Goal: Transaction & Acquisition: Purchase product/service

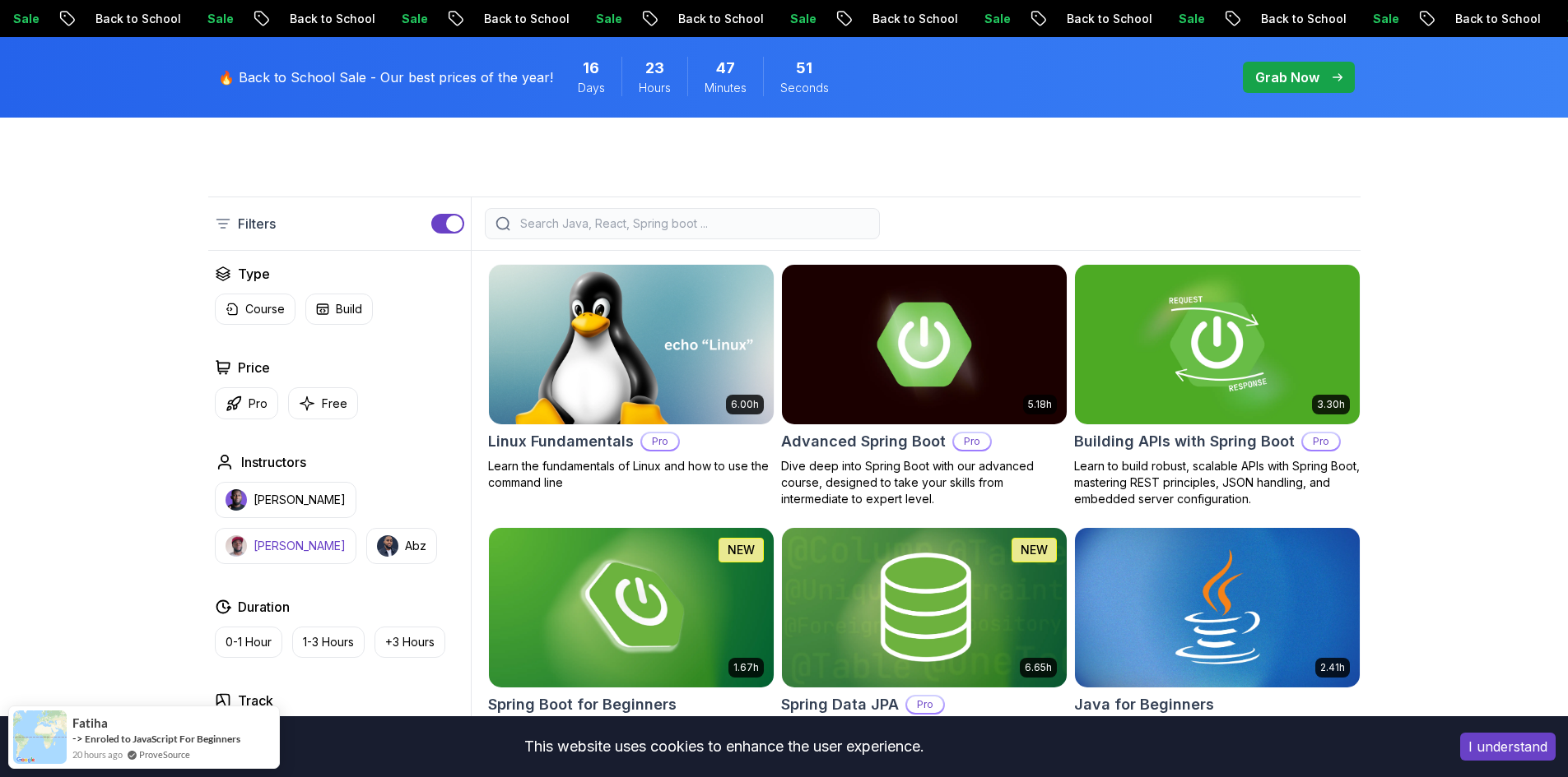
scroll to position [576, 0]
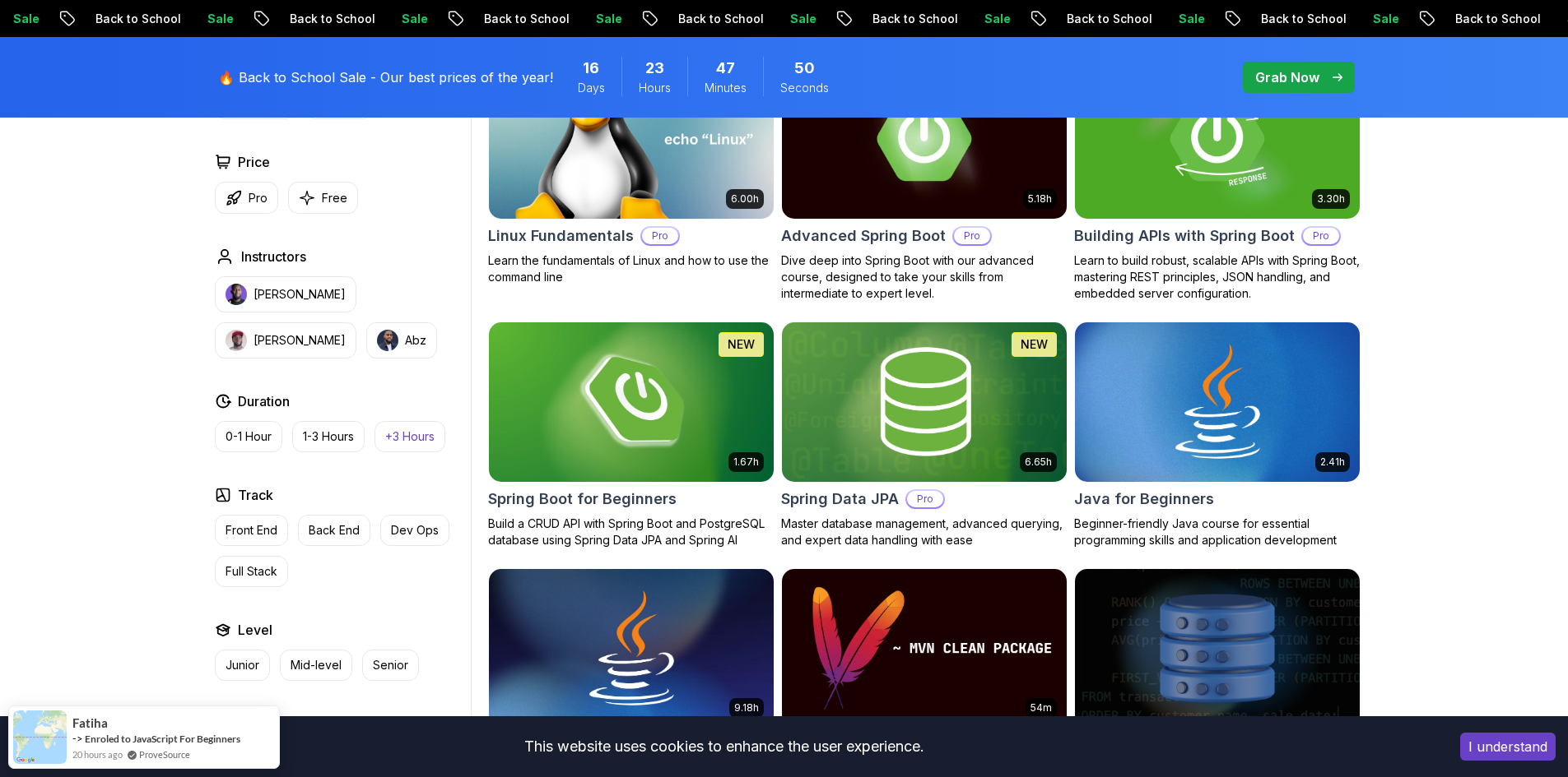
click at [416, 438] on p "+3 Hours" at bounding box center [409, 437] width 50 height 16
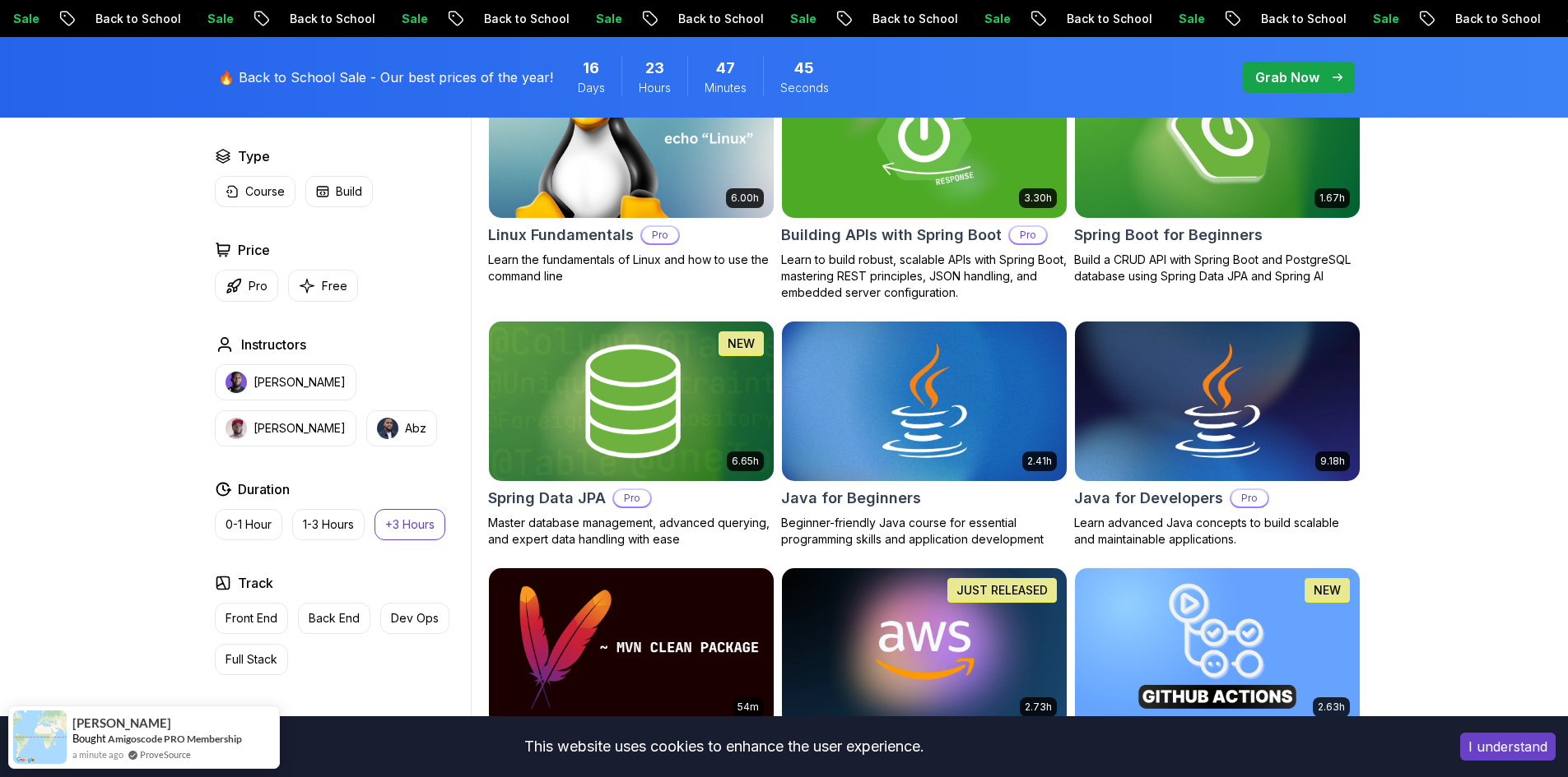
scroll to position [576, 0]
click at [392, 517] on button "+3 Hours" at bounding box center [409, 525] width 70 height 31
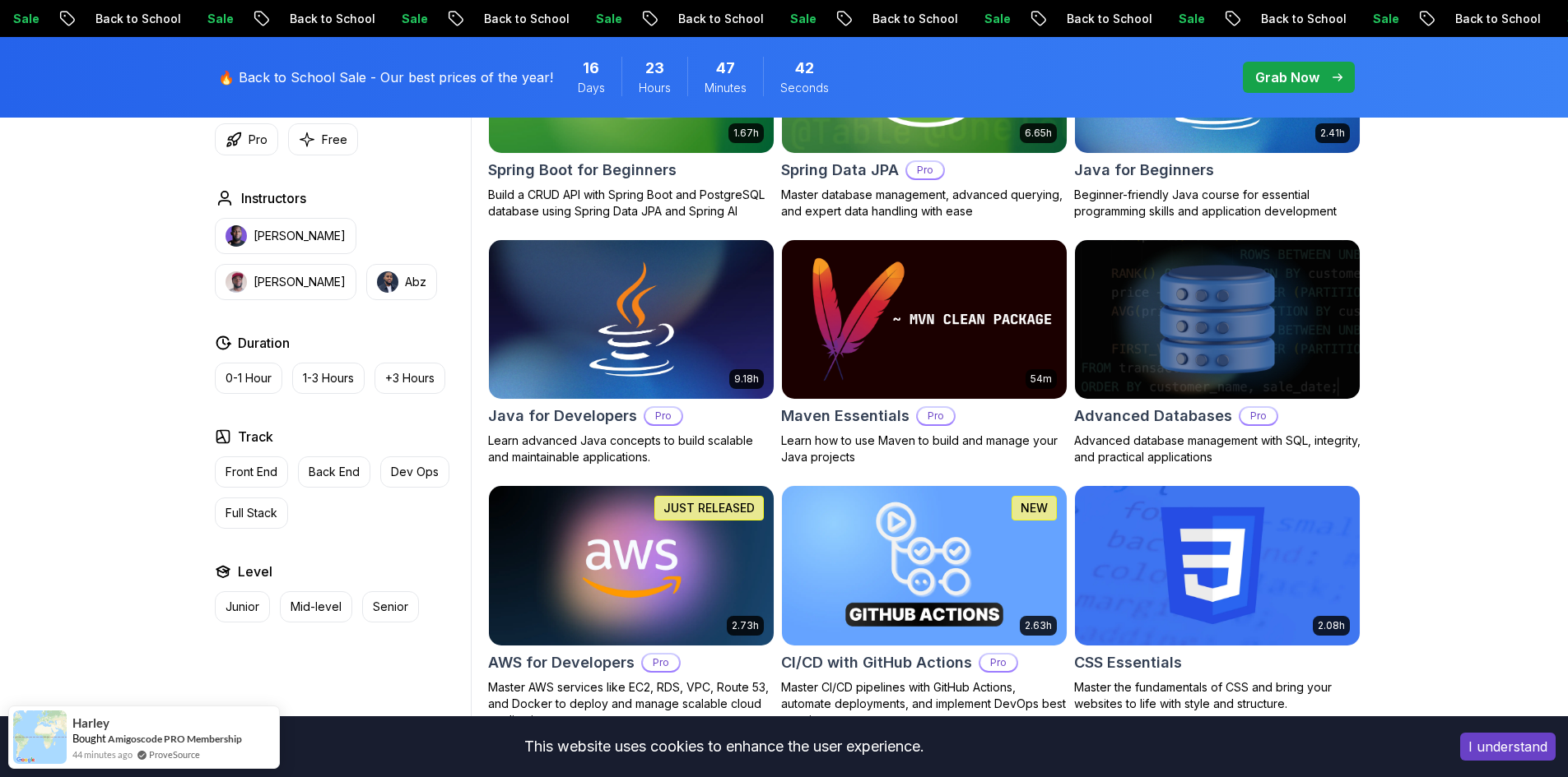
scroll to position [1070, 0]
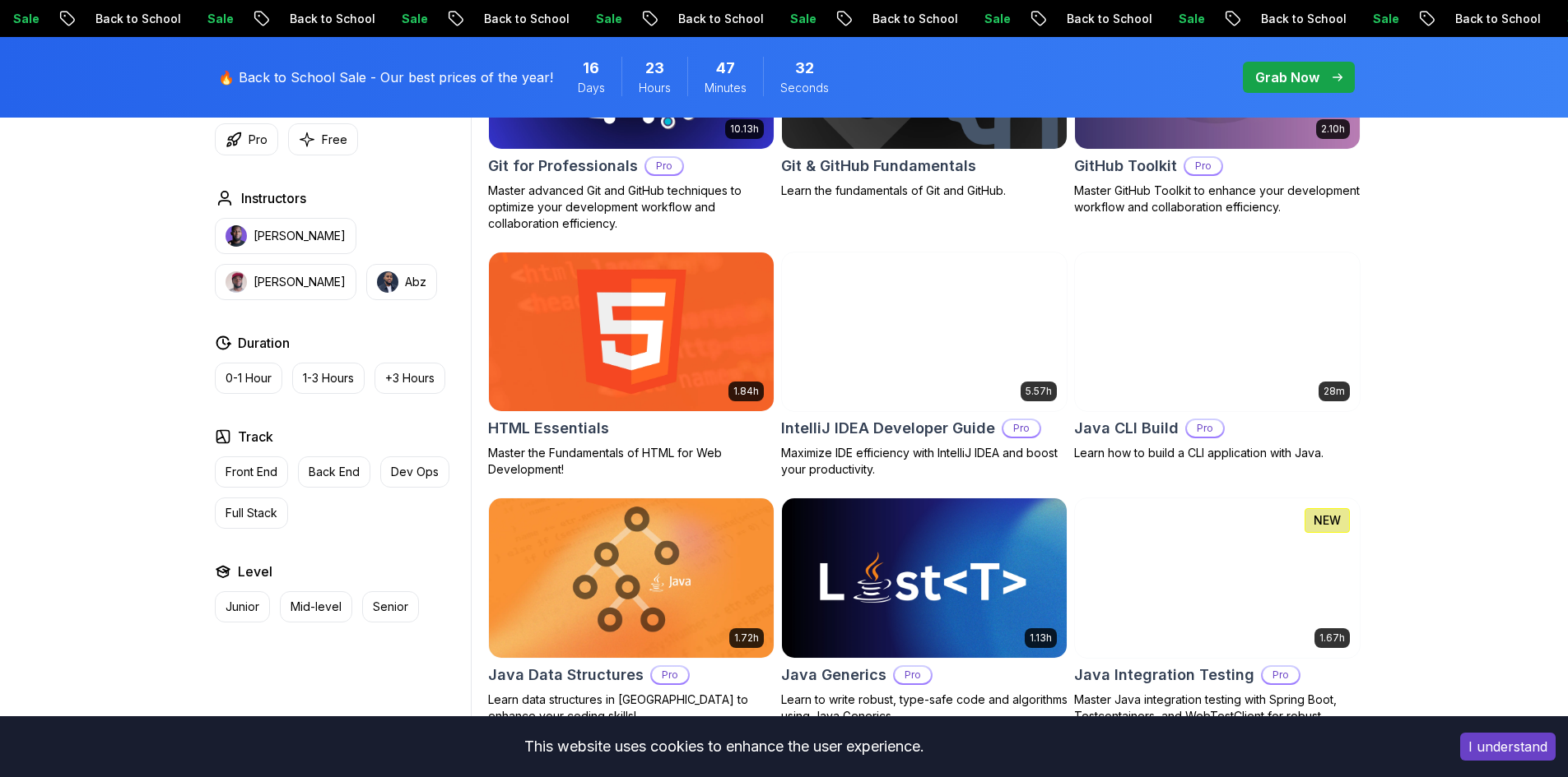
scroll to position [1974, 0]
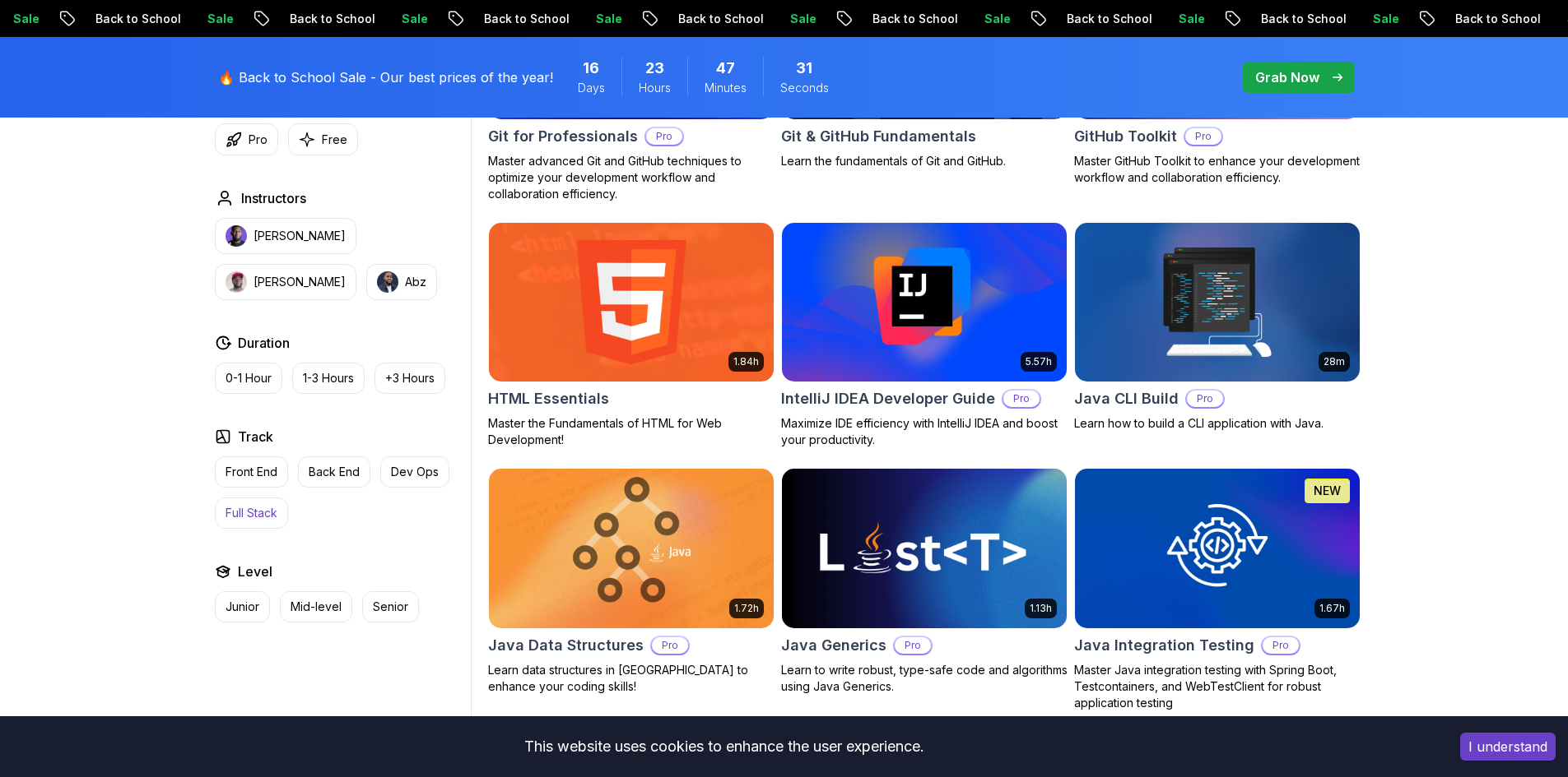
click at [257, 505] on p "Full Stack" at bounding box center [252, 513] width 52 height 16
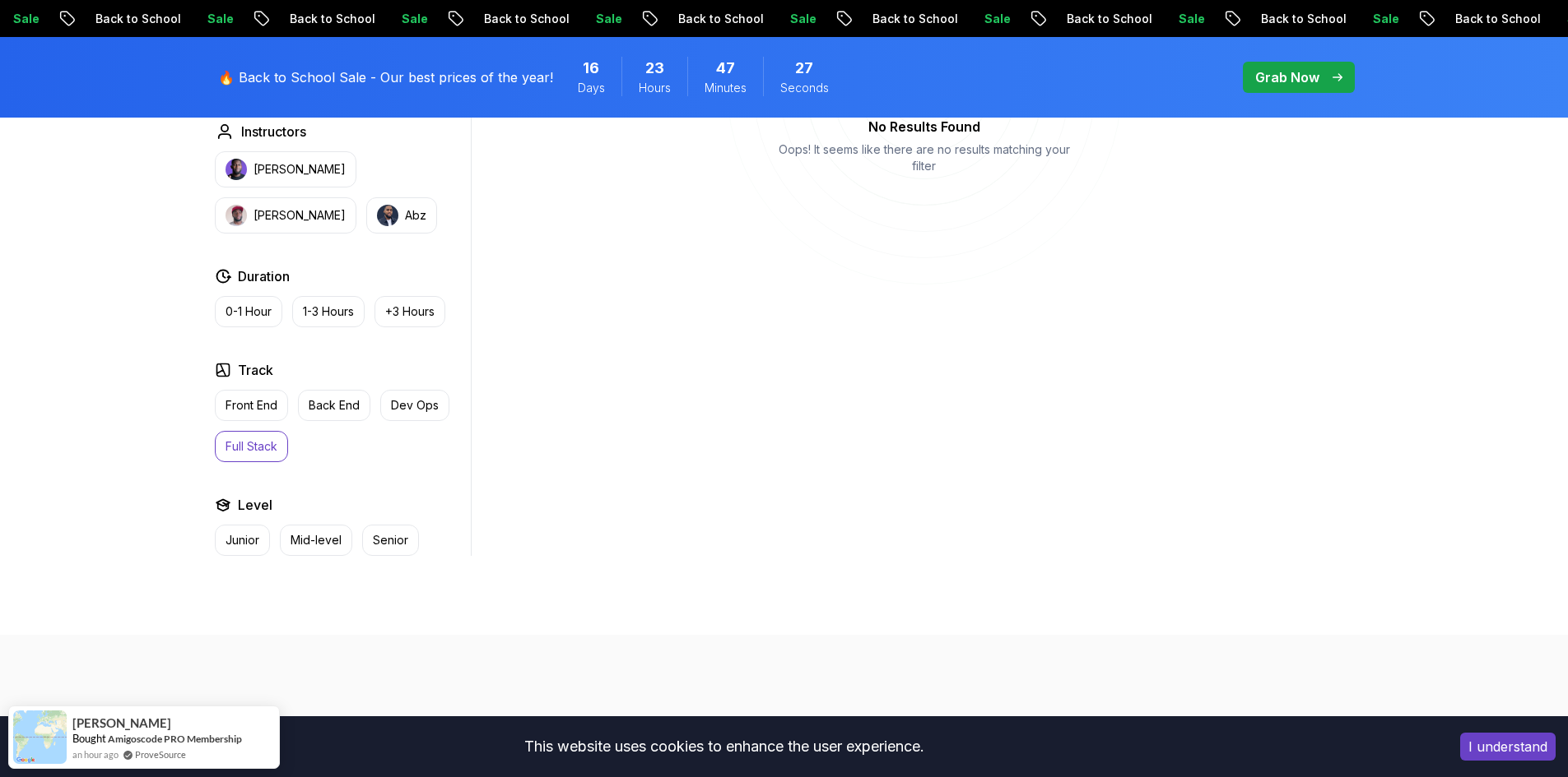
scroll to position [822, 0]
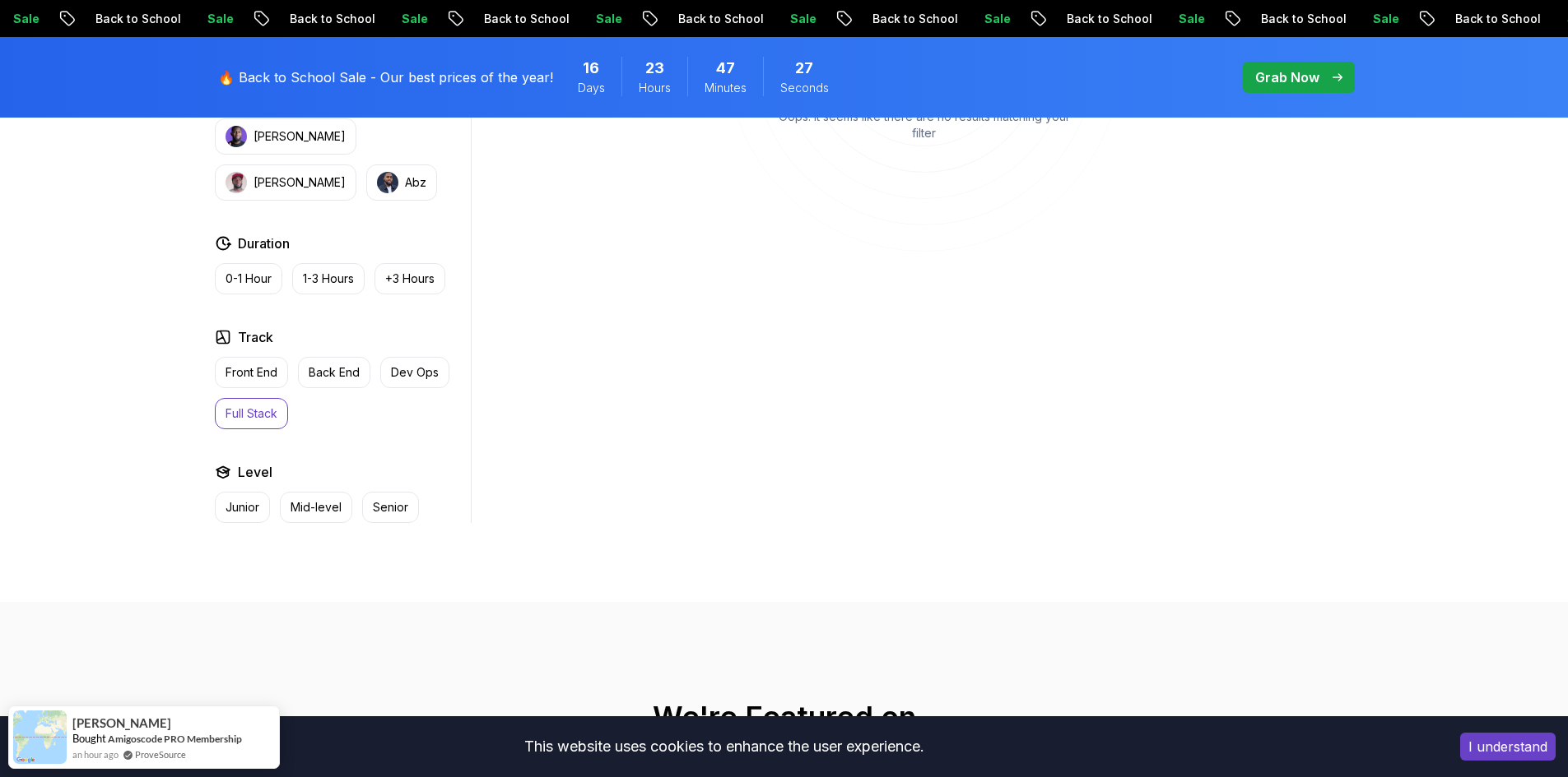
click at [287, 431] on div "Applied Filters Clear All fullstack Type Course Build Price Pro Free Instructor…" at bounding box center [340, 167] width 262 height 711
click at [273, 417] on p "Full Stack" at bounding box center [252, 413] width 52 height 16
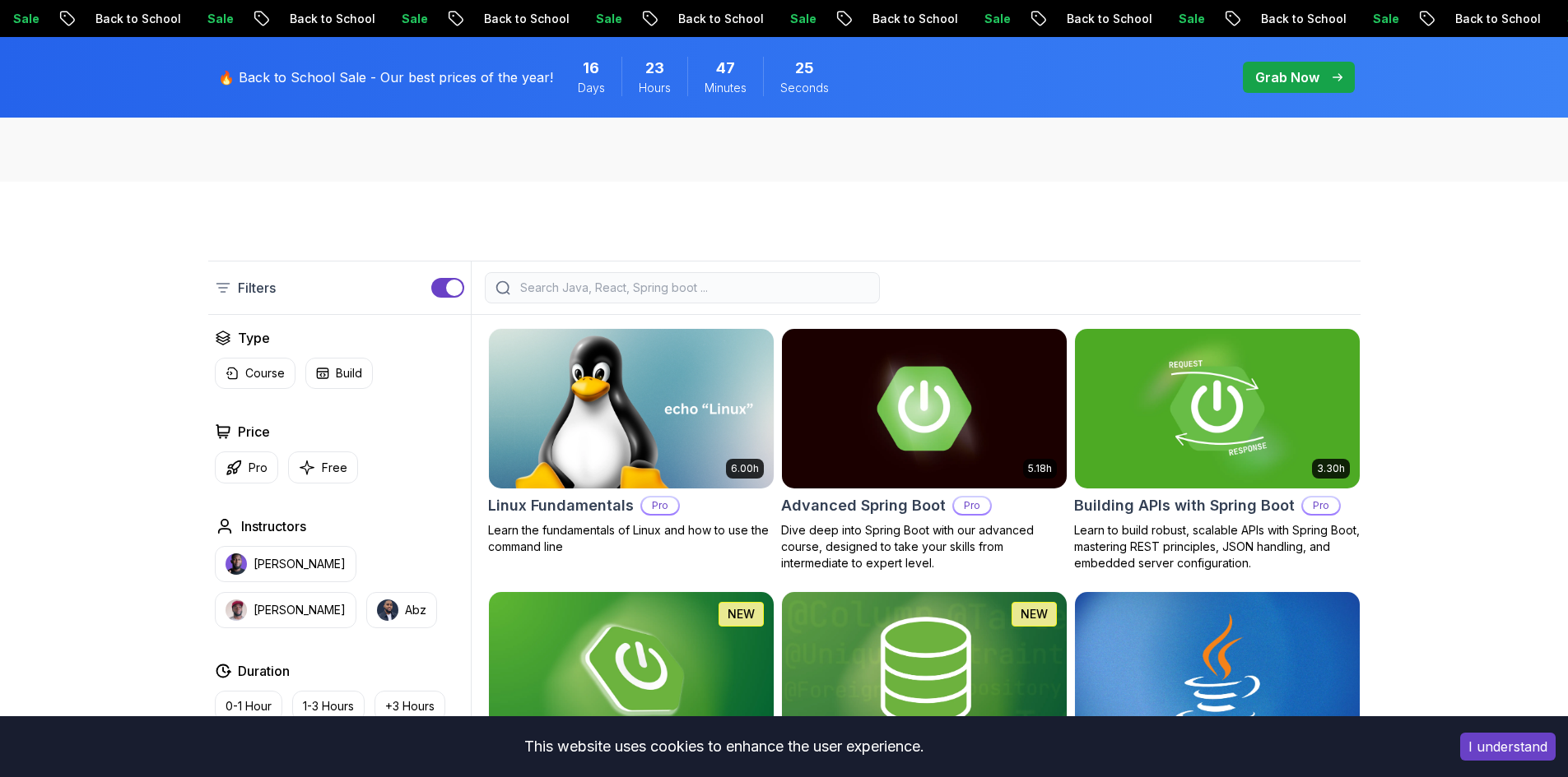
scroll to position [164, 0]
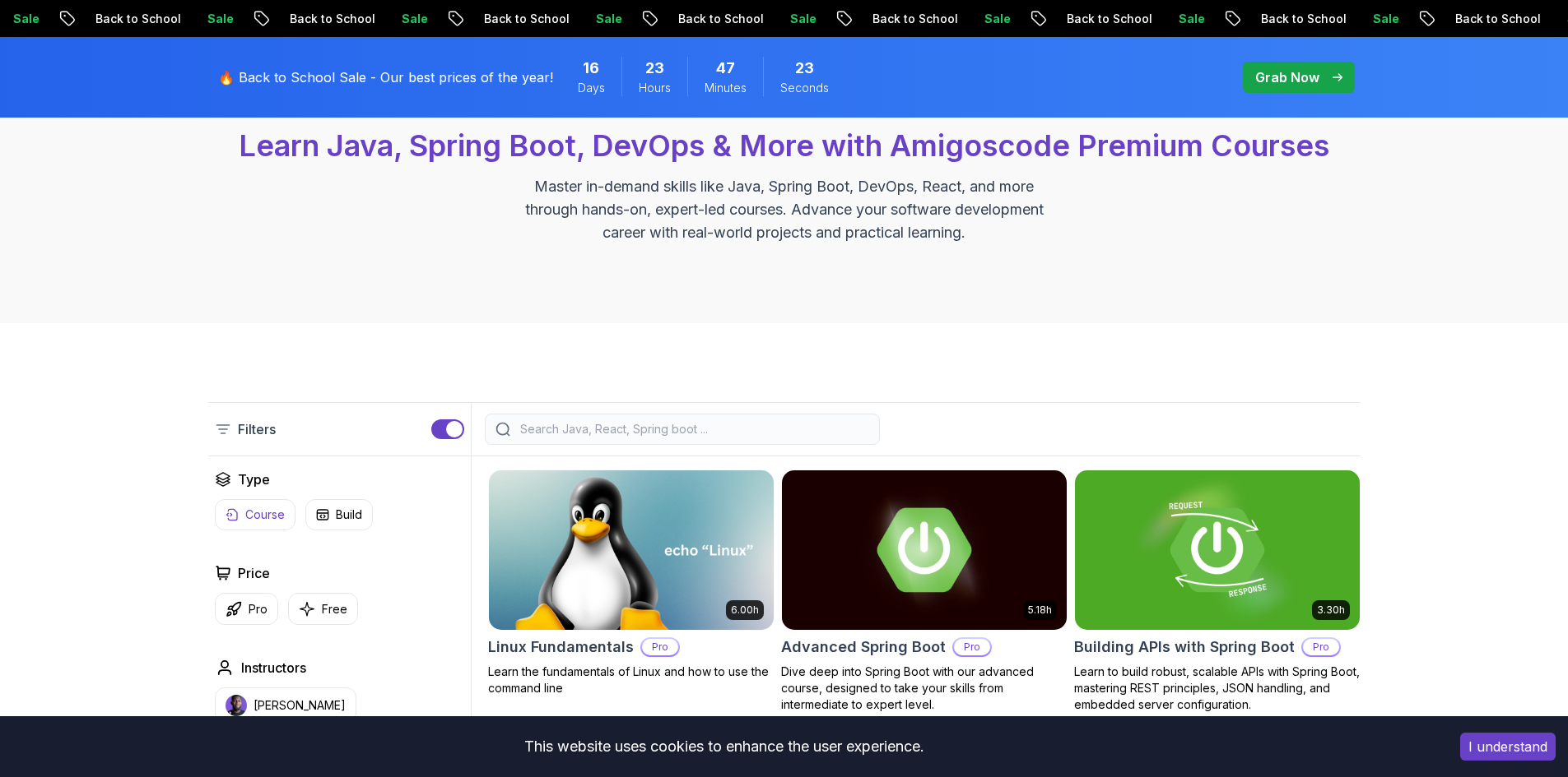
click at [273, 518] on p "Course" at bounding box center [264, 515] width 39 height 16
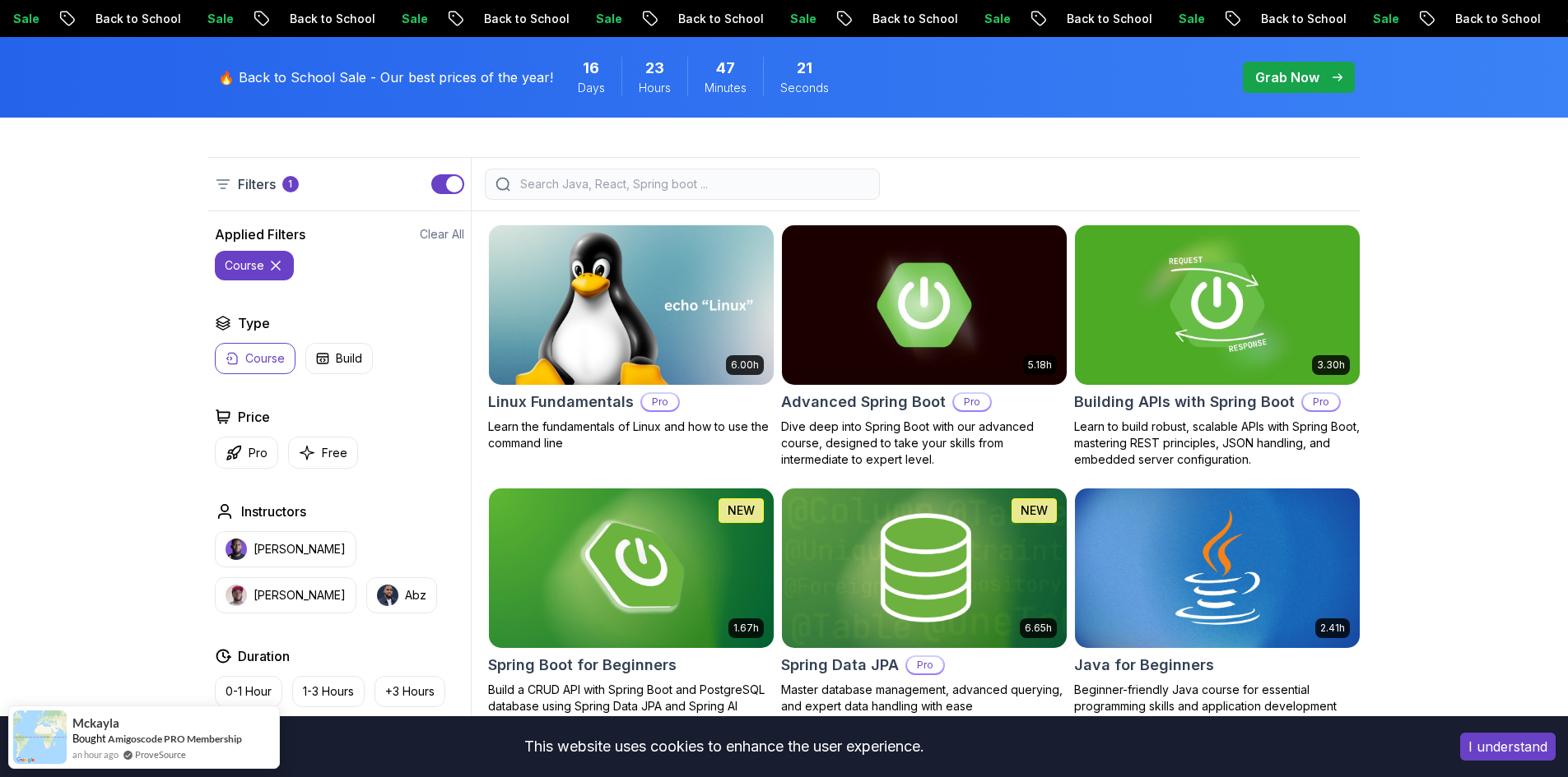
scroll to position [329, 0]
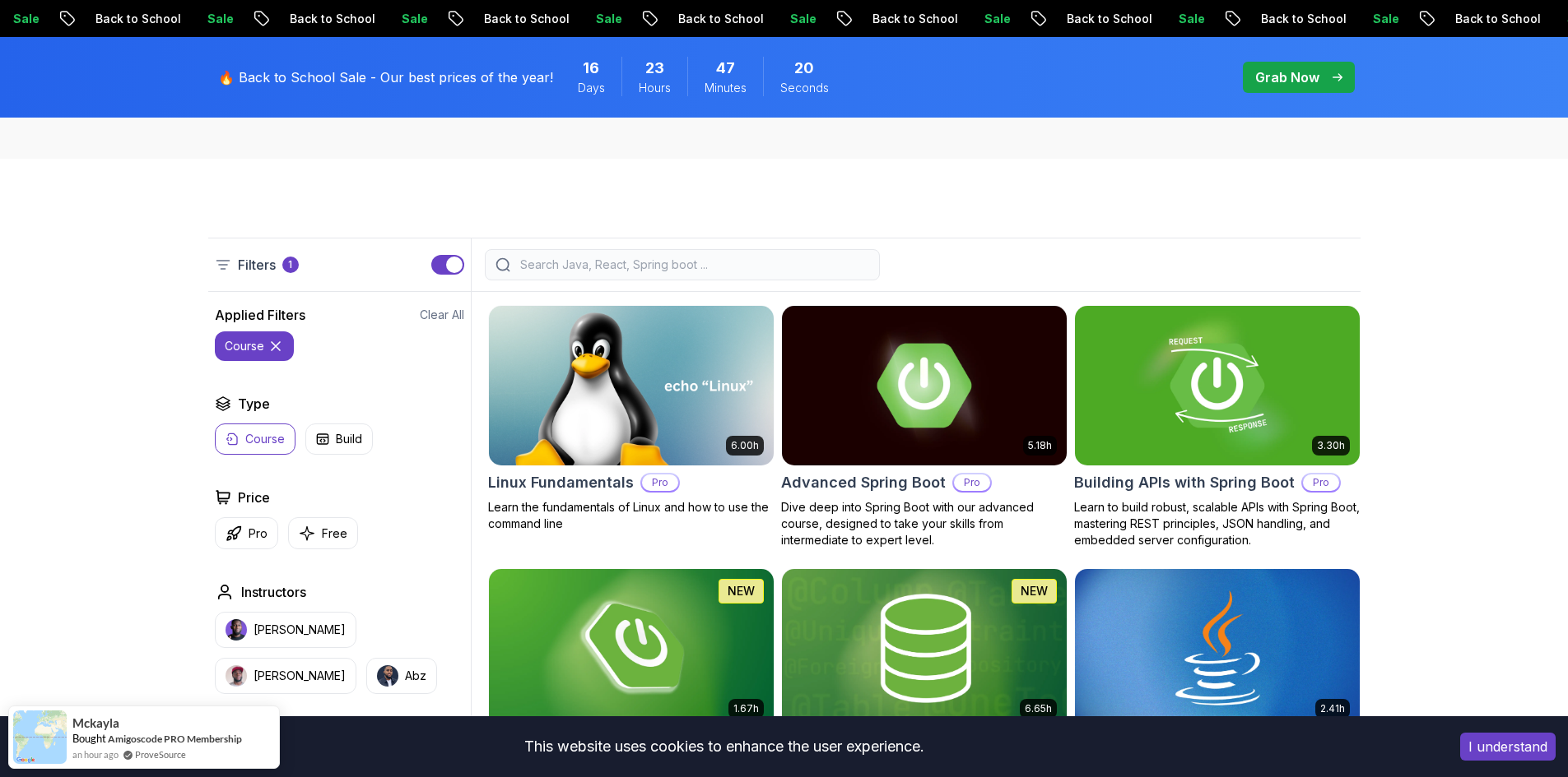
click at [286, 350] on button "course" at bounding box center [254, 346] width 79 height 30
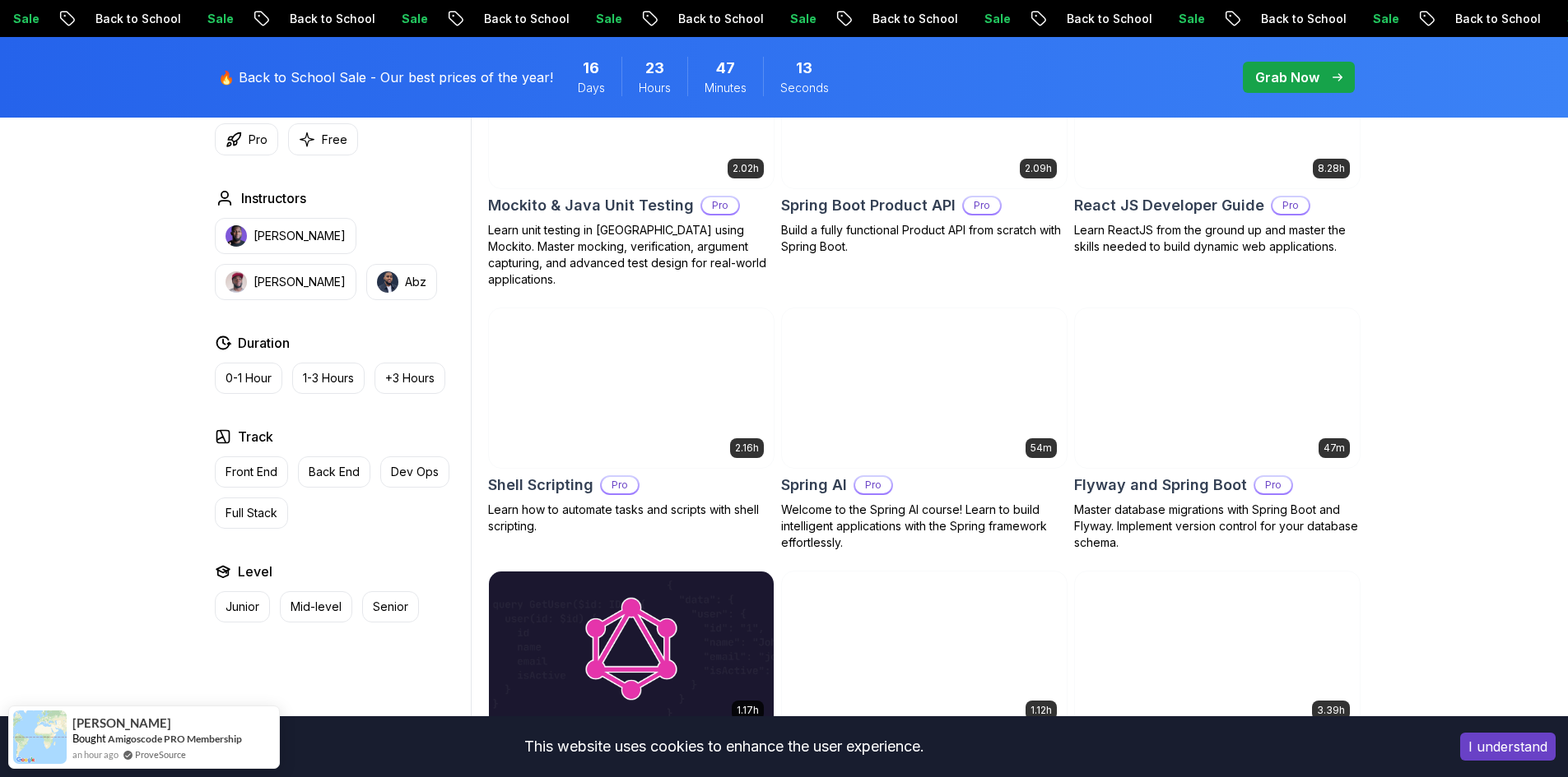
scroll to position [3701, 0]
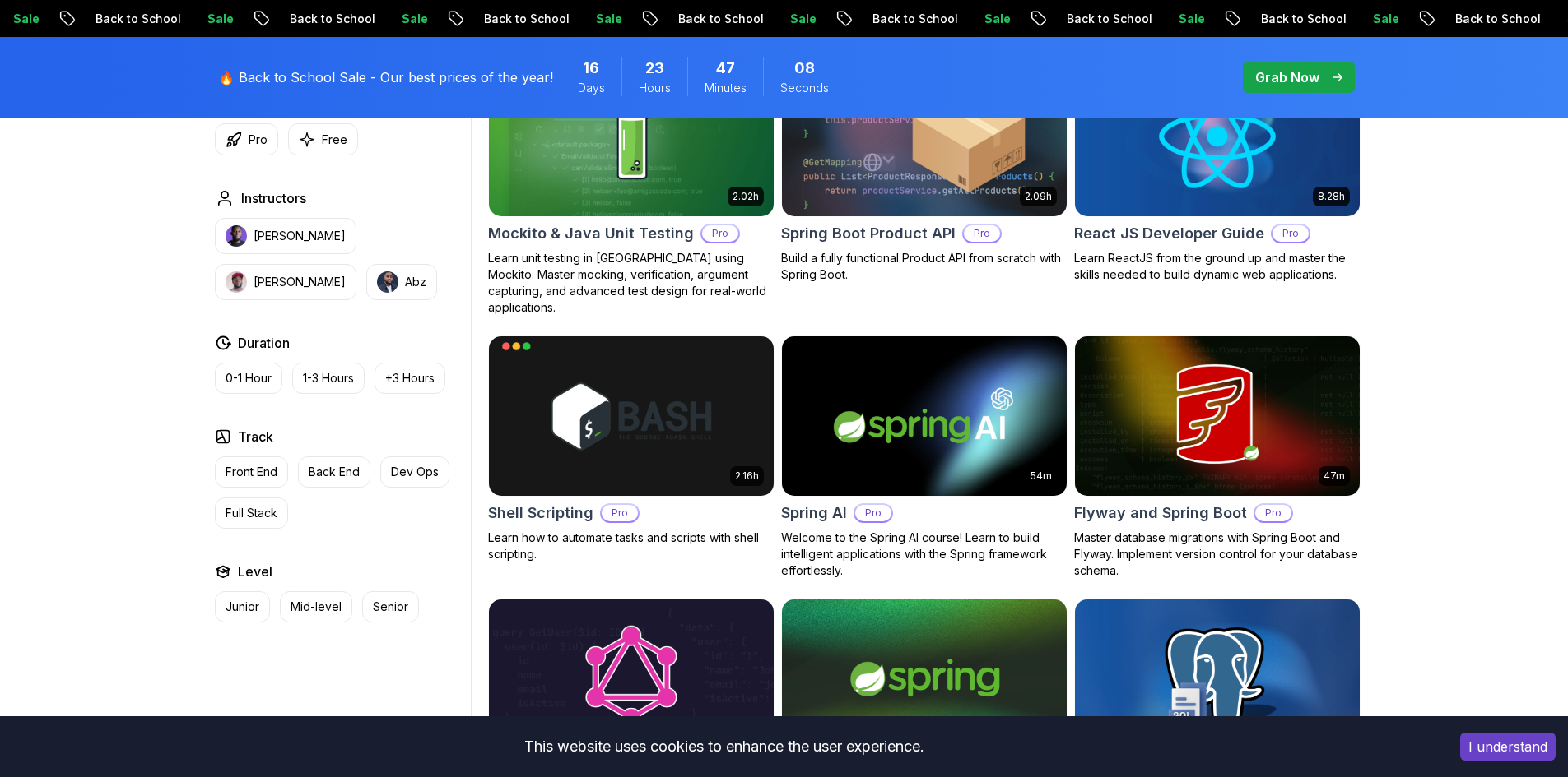
click at [1247, 86] on span "pre-order" at bounding box center [1299, 77] width 112 height 31
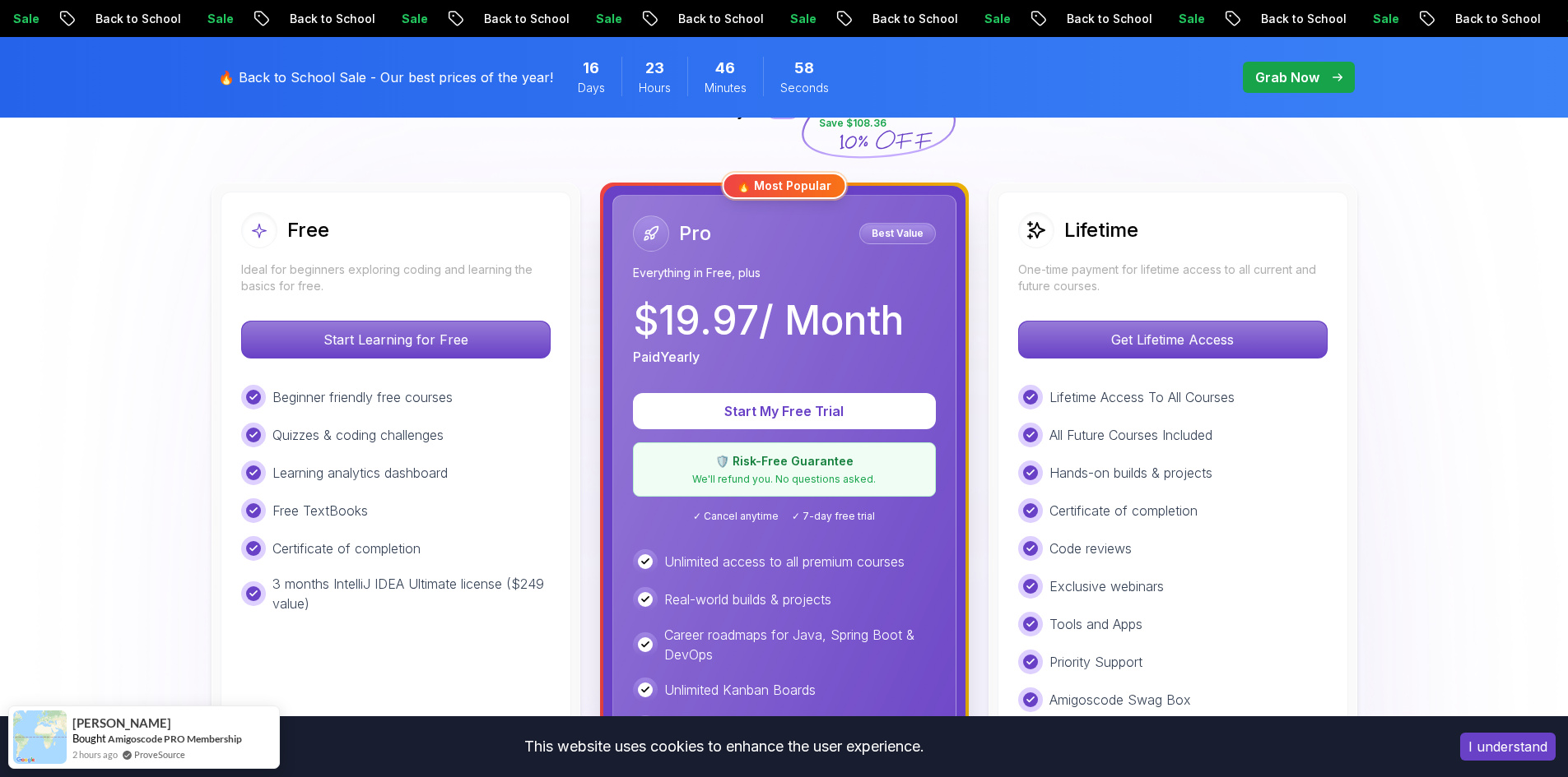
scroll to position [576, 0]
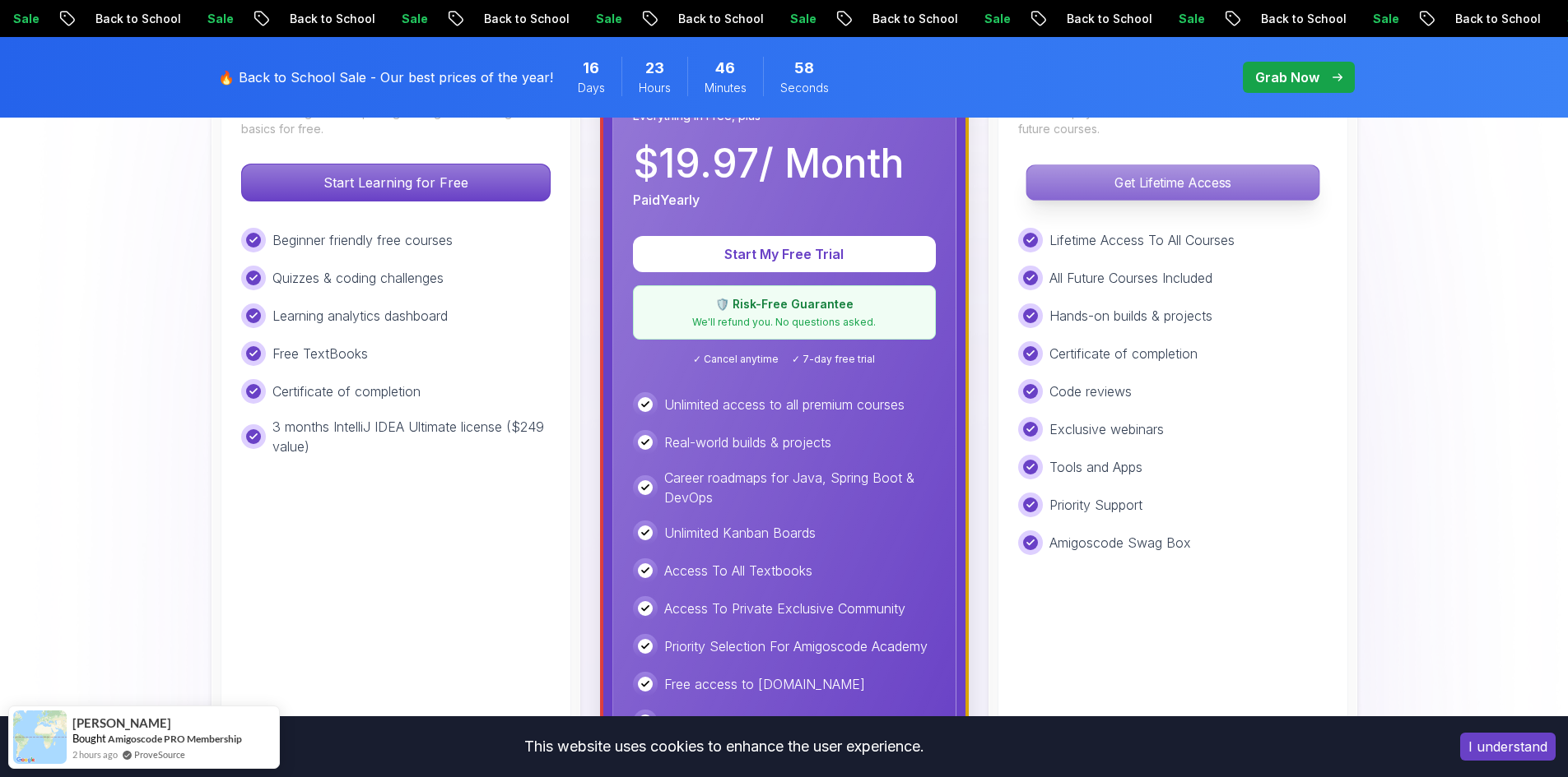
click at [1147, 201] on button "Get Lifetime Access" at bounding box center [1172, 182] width 294 height 36
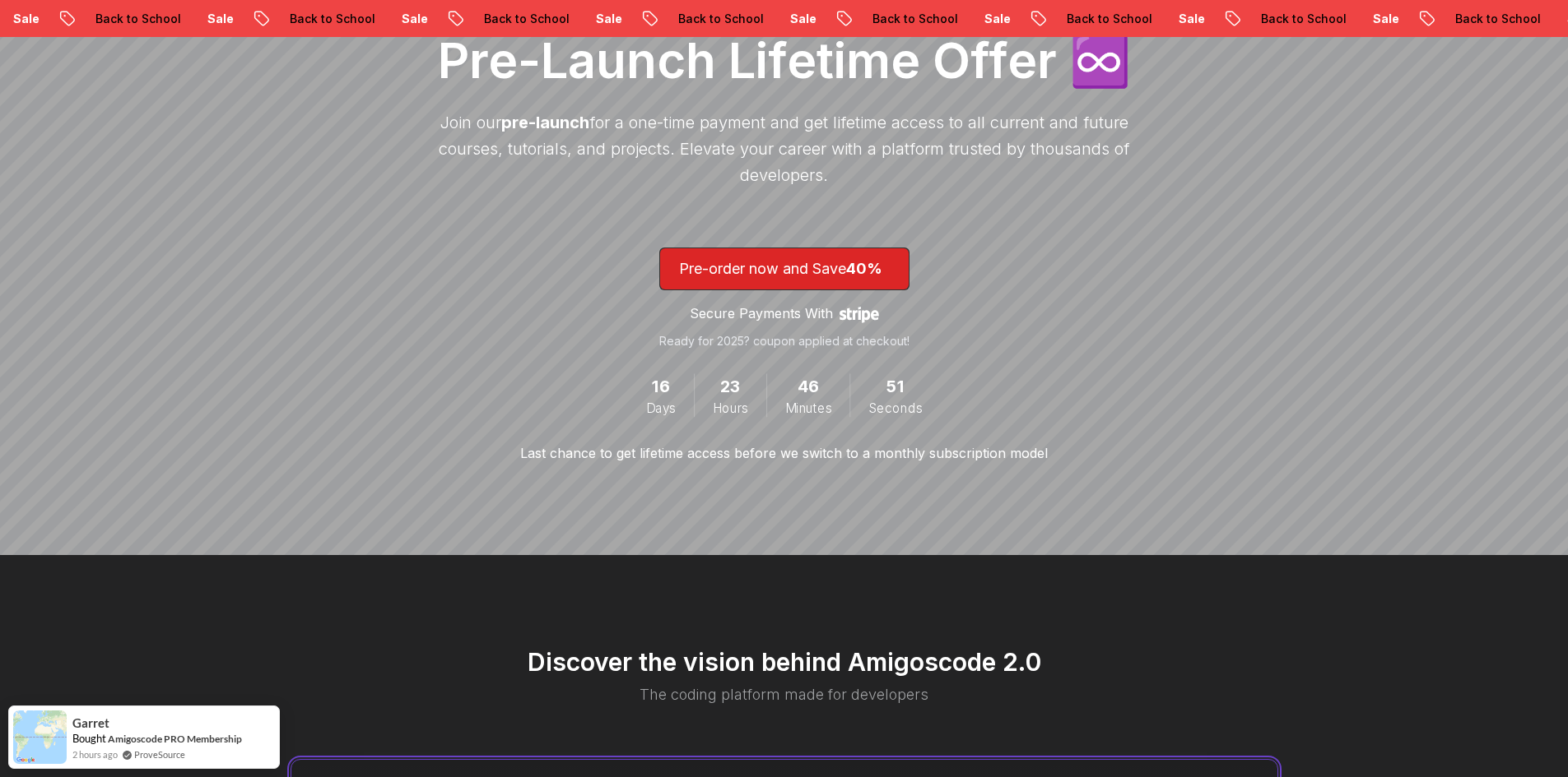
scroll to position [822, 0]
